Goal: Task Accomplishment & Management: Use online tool/utility

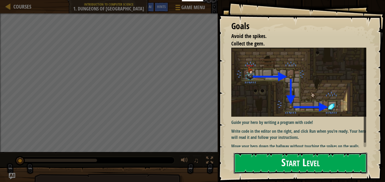
click at [293, 167] on button "Start Level" at bounding box center [301, 162] width 134 height 21
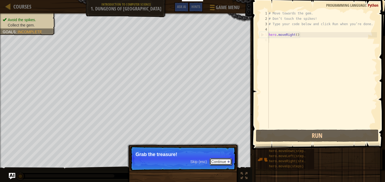
click at [219, 160] on button "Continue" at bounding box center [221, 161] width 22 height 7
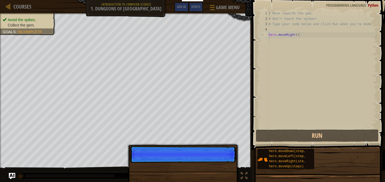
scroll to position [2, 0]
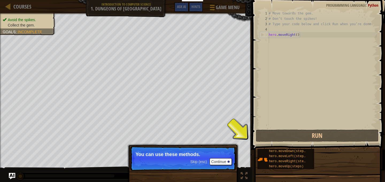
click at [199, 161] on span "Skip (esc)" at bounding box center [198, 161] width 17 height 4
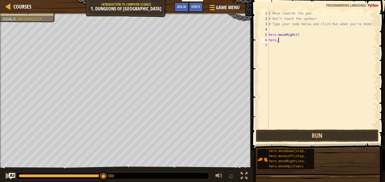
type textarea "hero."
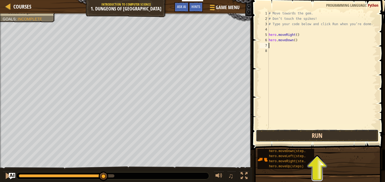
click at [271, 130] on button "Run" at bounding box center [317, 135] width 123 height 12
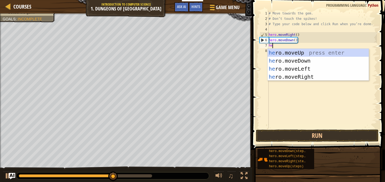
type textarea "her"
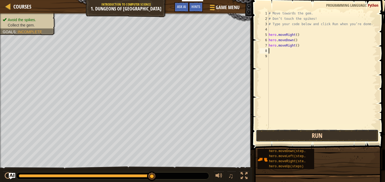
click at [299, 131] on button "Run" at bounding box center [317, 135] width 123 height 12
